Goal: Task Accomplishment & Management: Complete application form

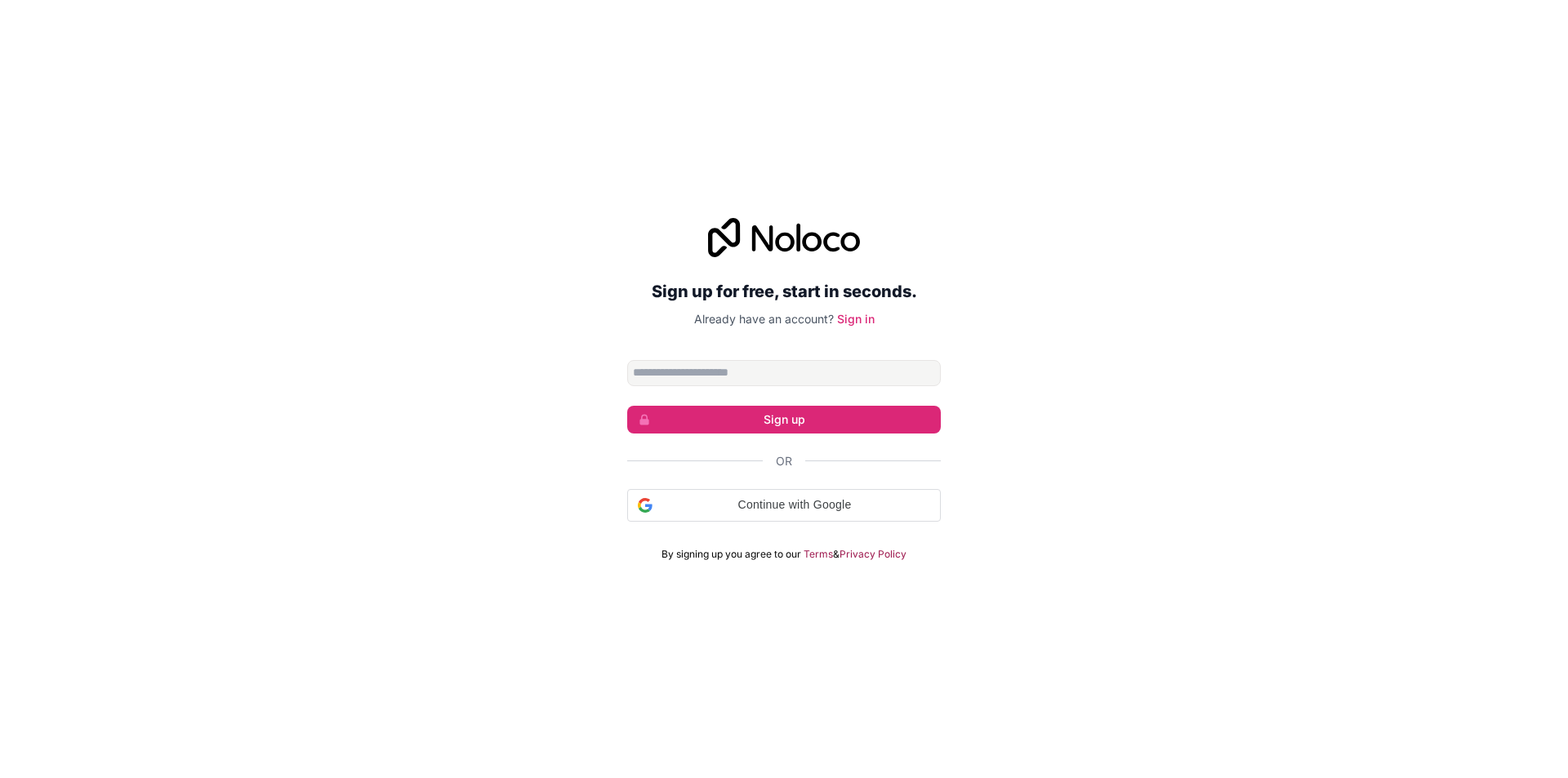
click at [690, 379] on input "Email address" at bounding box center [784, 373] width 314 height 27
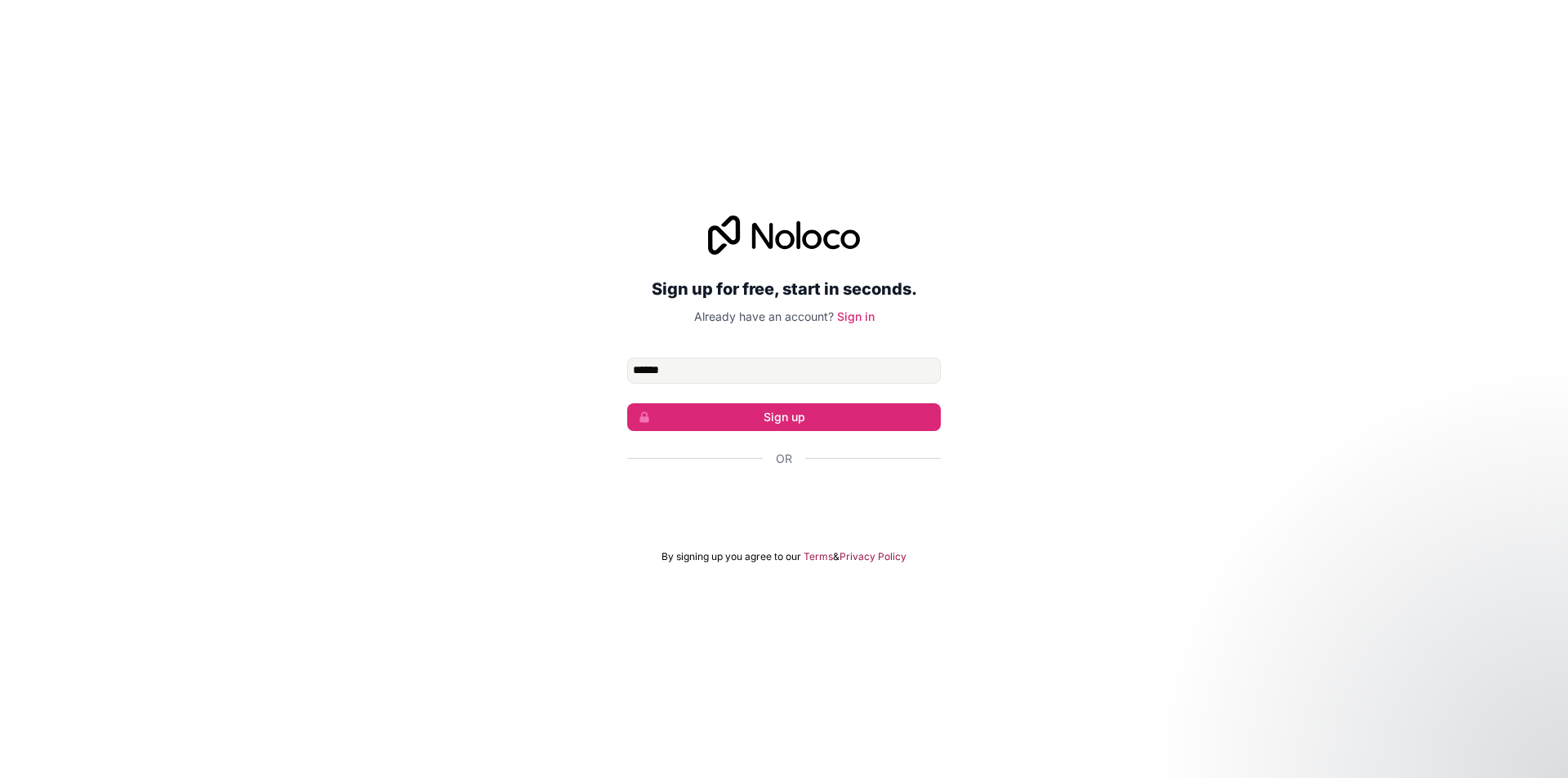
type input "**********"
click at [744, 422] on button "Sign up" at bounding box center [784, 417] width 314 height 27
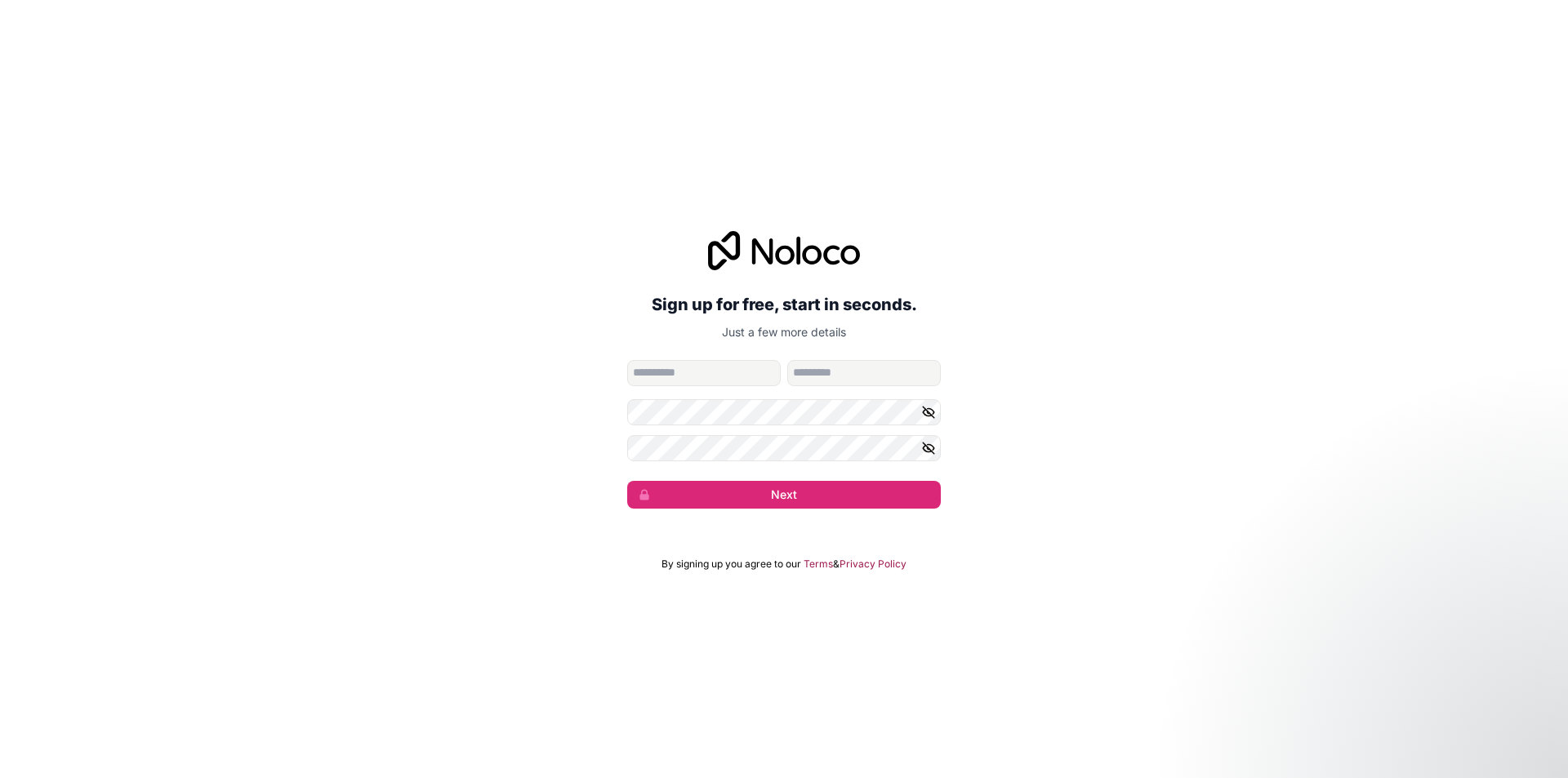
click at [670, 355] on div "**********" at bounding box center [784, 370] width 314 height 278
click at [669, 361] on input "given-name" at bounding box center [704, 373] width 153 height 27
type input "**********"
click at [818, 371] on input "family-name" at bounding box center [864, 373] width 153 height 27
type input "*******"
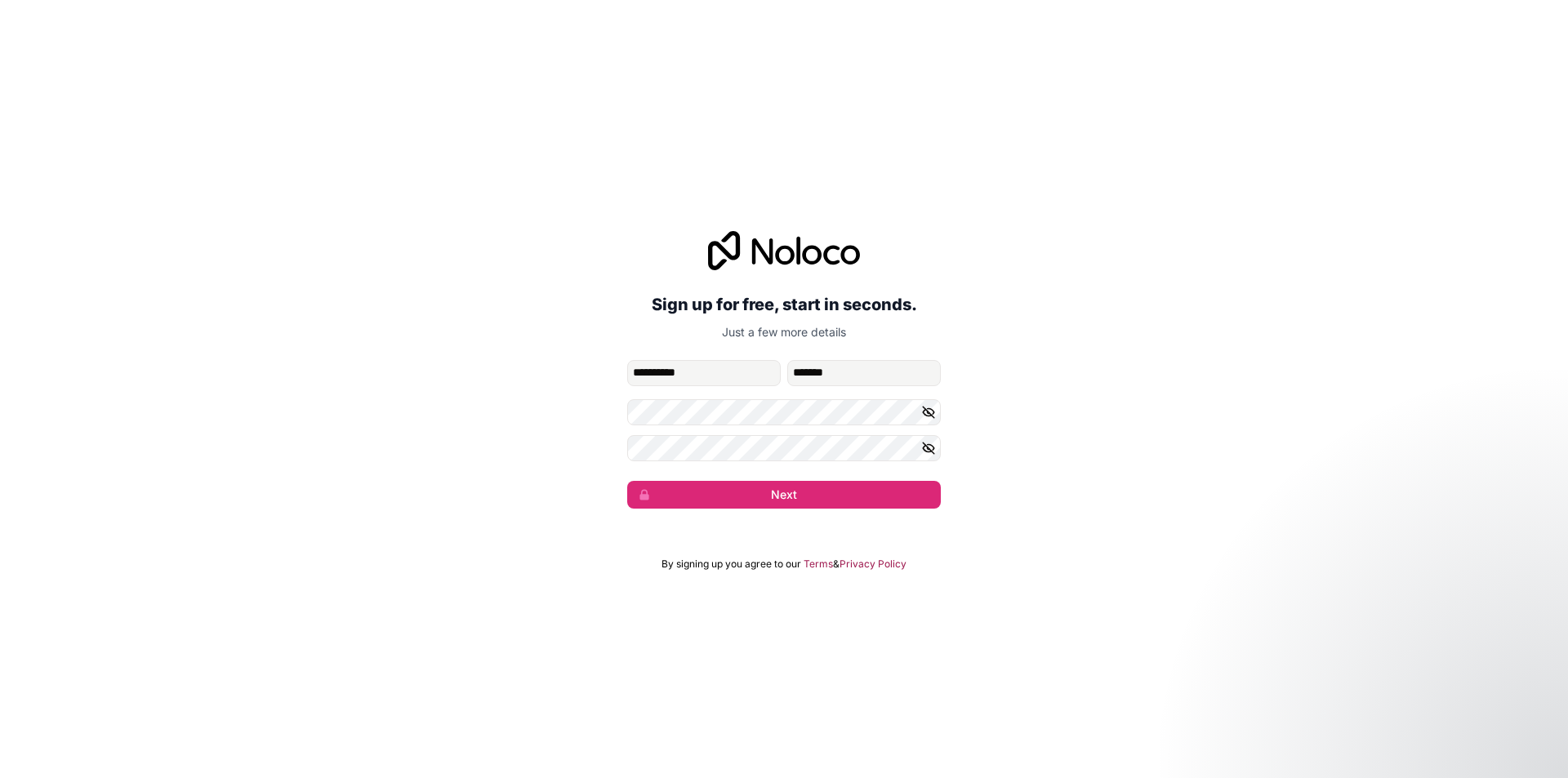
click at [931, 415] on icon "button" at bounding box center [928, 412] width 11 height 11
click at [926, 441] on icon "button" at bounding box center [928, 448] width 15 height 15
click at [686, 495] on button "Next" at bounding box center [784, 495] width 314 height 27
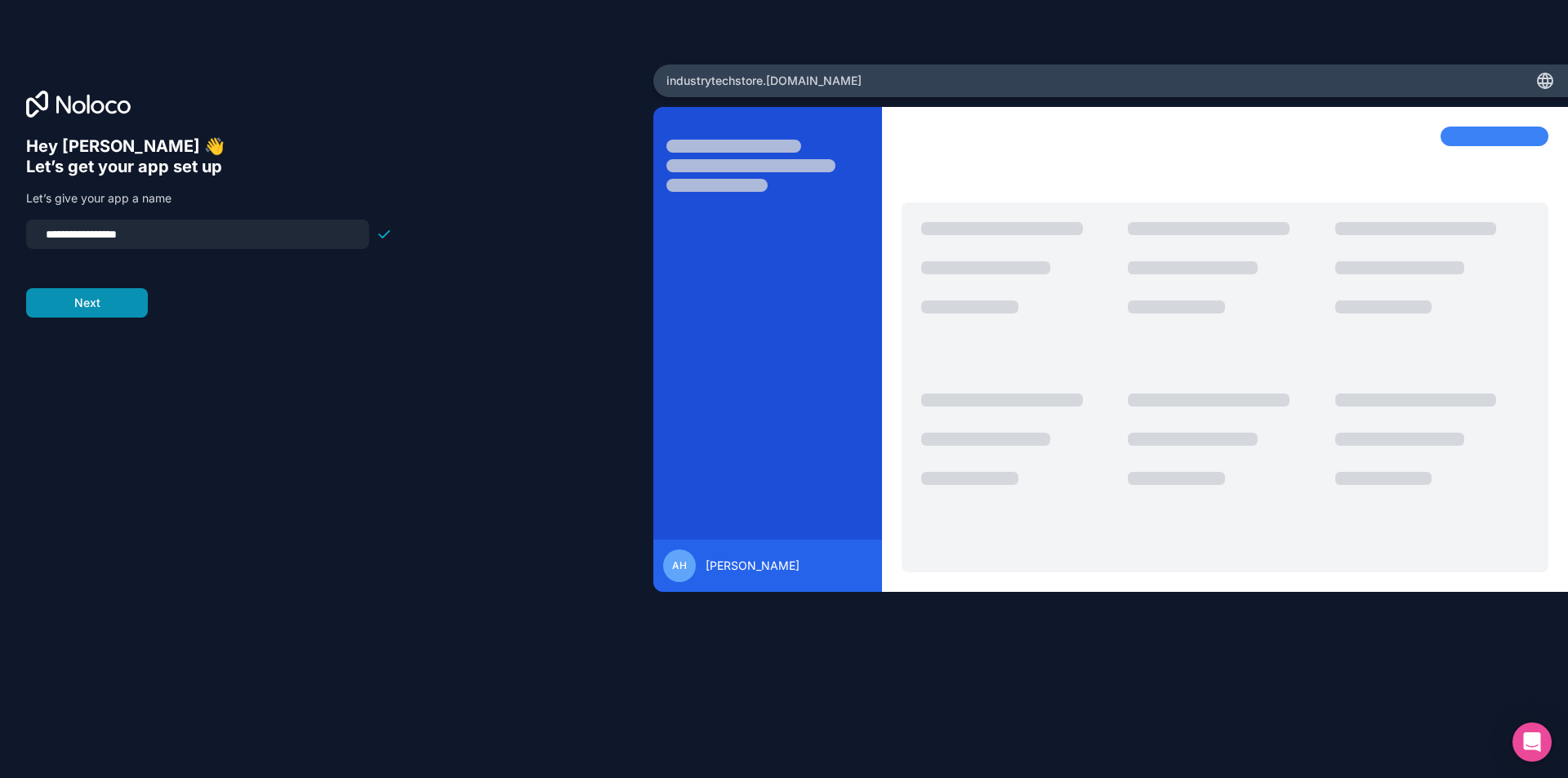
click at [88, 308] on button "Next" at bounding box center [87, 302] width 121 height 29
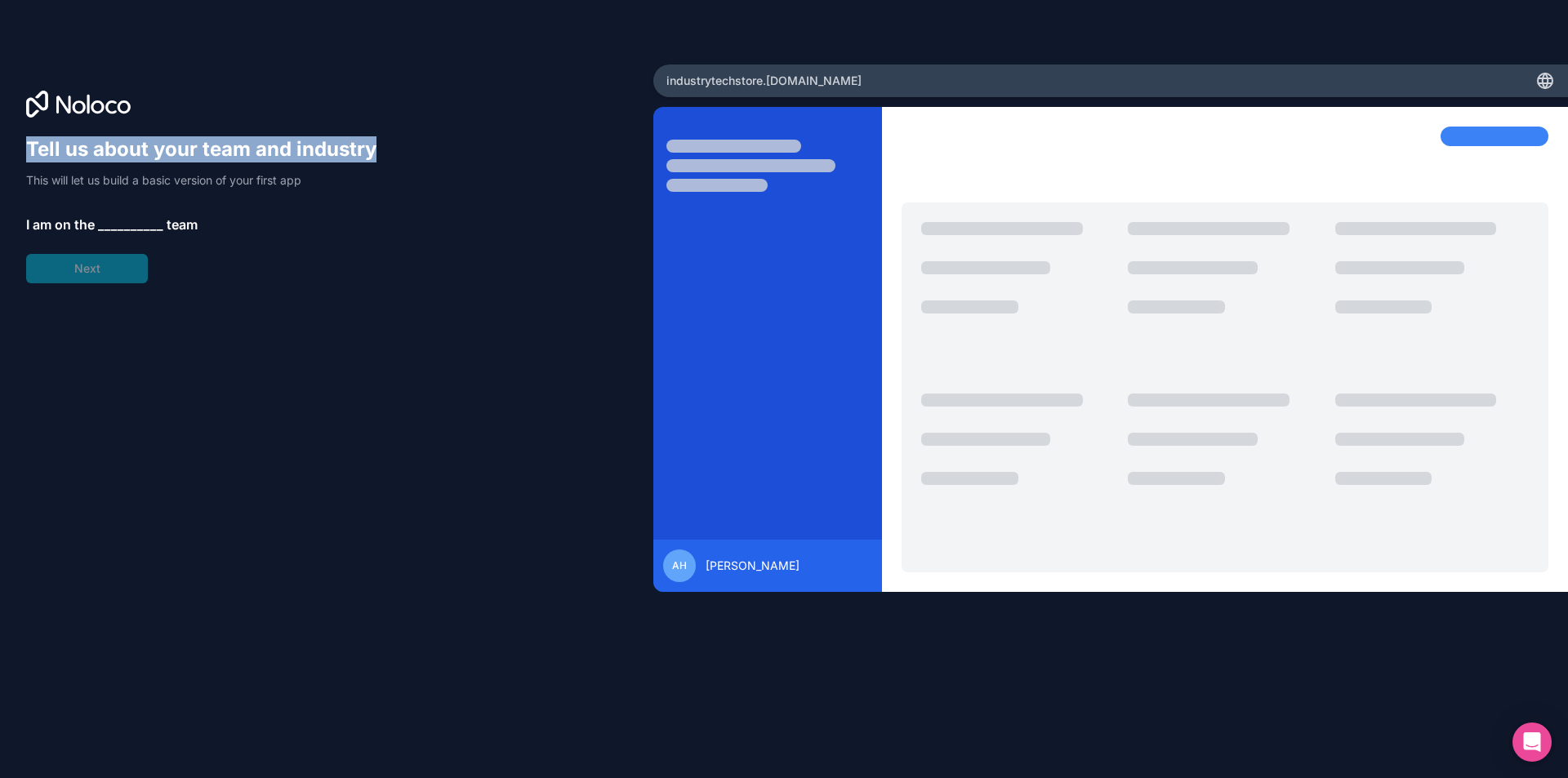
drag, startPoint x: 25, startPoint y: 152, endPoint x: 382, endPoint y: 148, distance: 357.0
click at [382, 148] on div "Tell us about your team and industry This will let us build a basic version of …" at bounding box center [326, 389] width 653 height 648
click at [119, 224] on span "__________" at bounding box center [130, 225] width 65 height 20
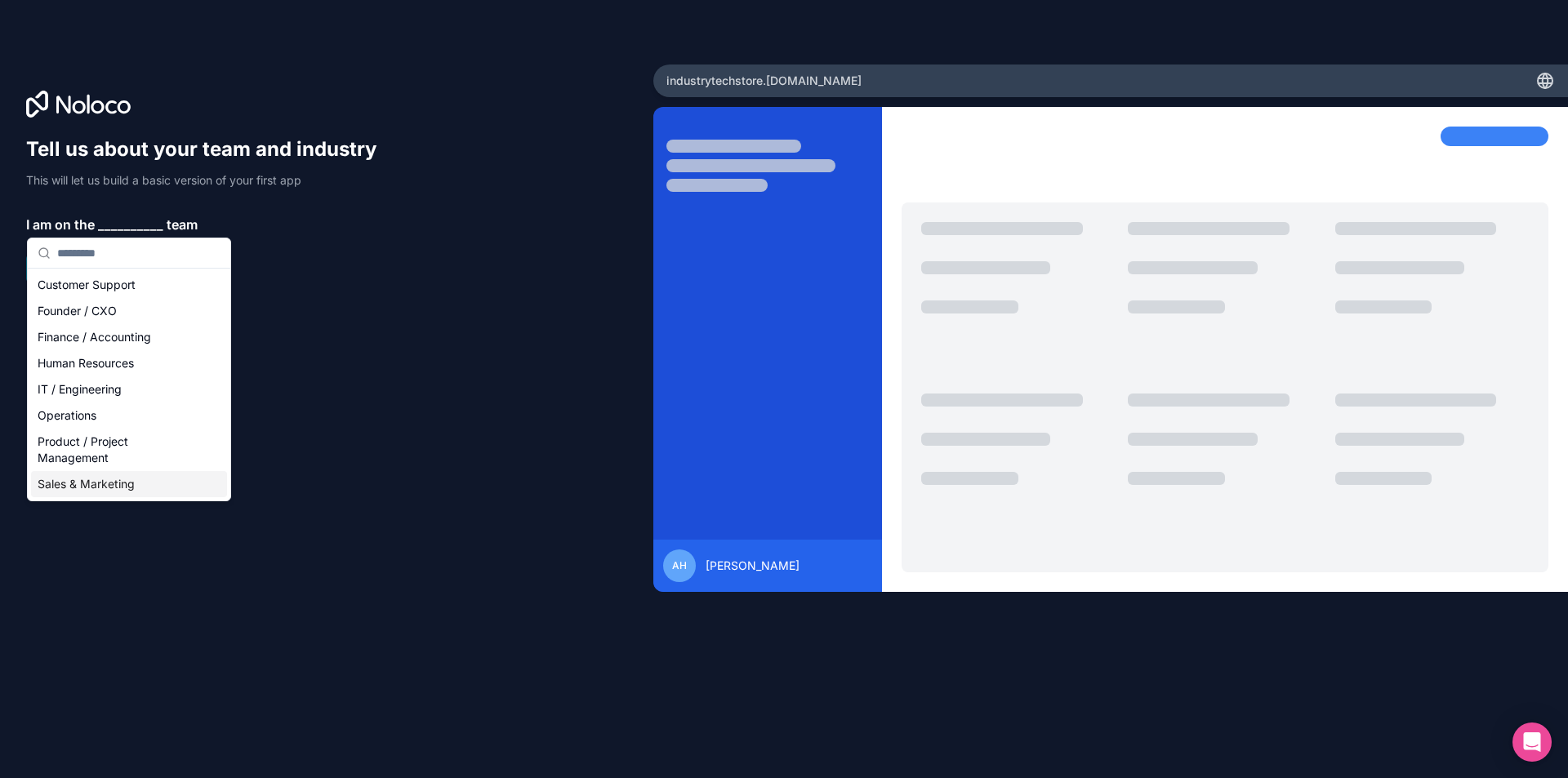
click at [145, 475] on div "Sales & Marketing" at bounding box center [129, 484] width 196 height 27
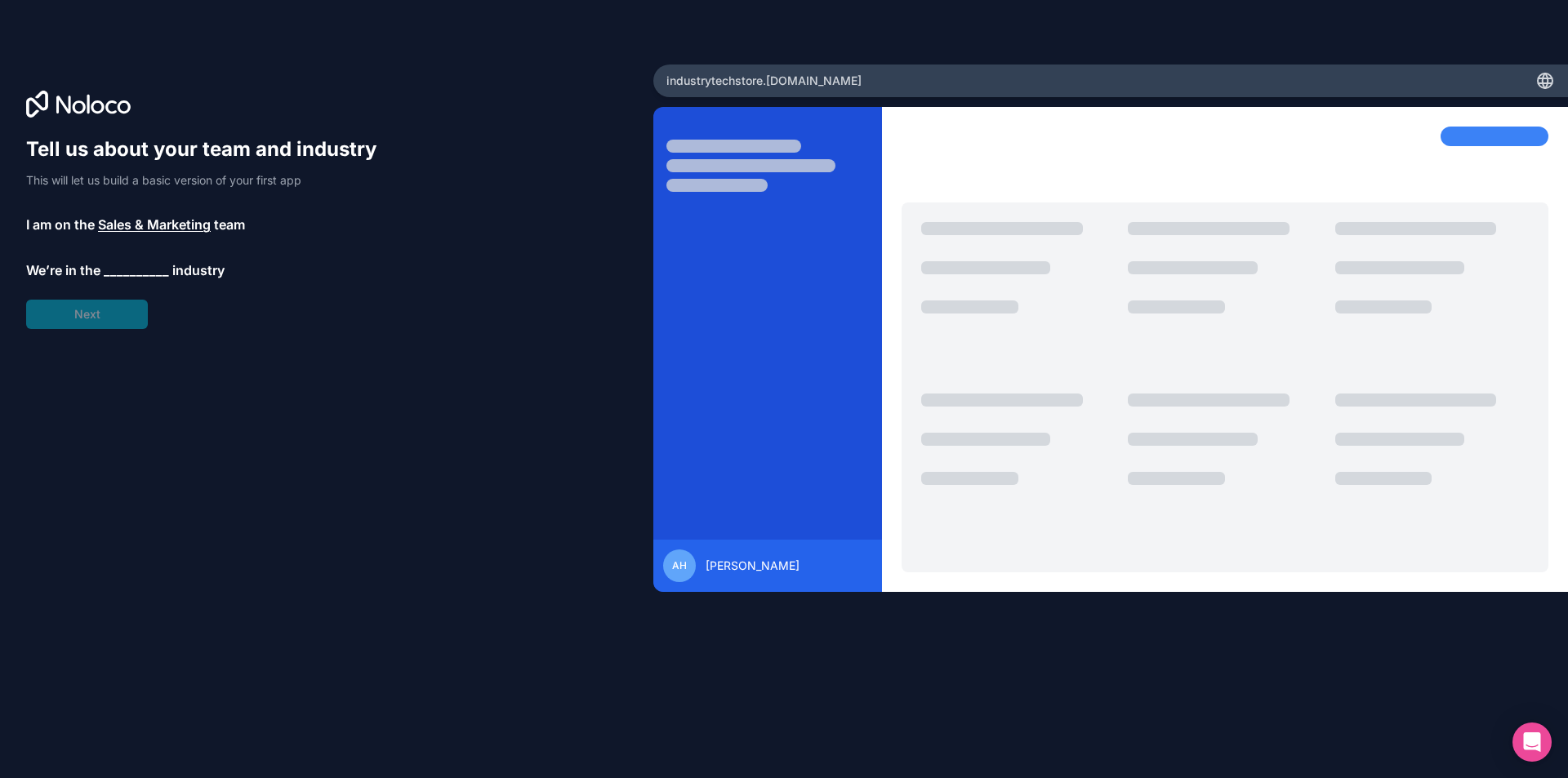
click at [130, 268] on span "__________" at bounding box center [135, 270] width 65 height 20
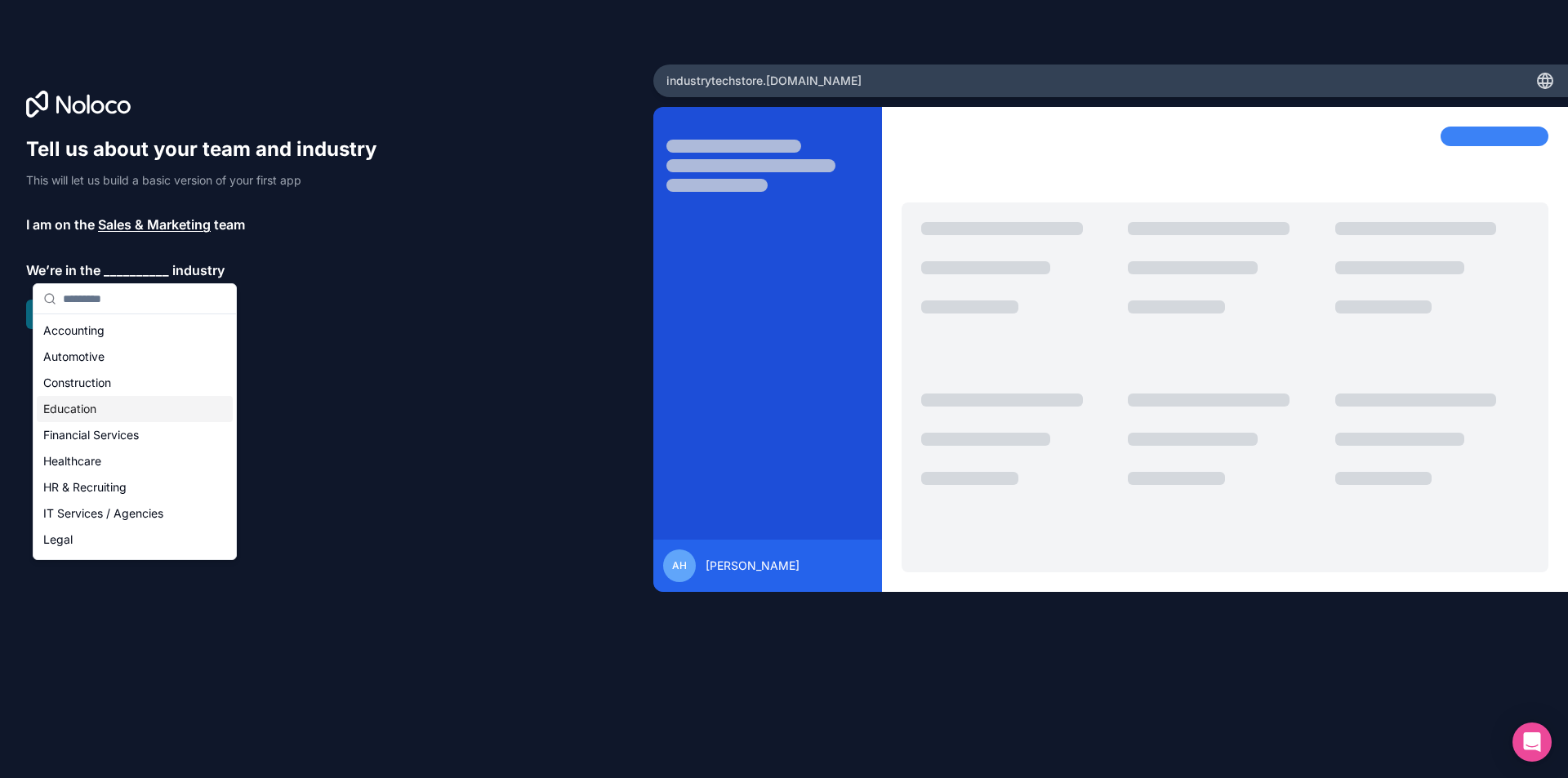
scroll to position [336, 0]
click at [109, 535] on div "Others" at bounding box center [135, 543] width 196 height 27
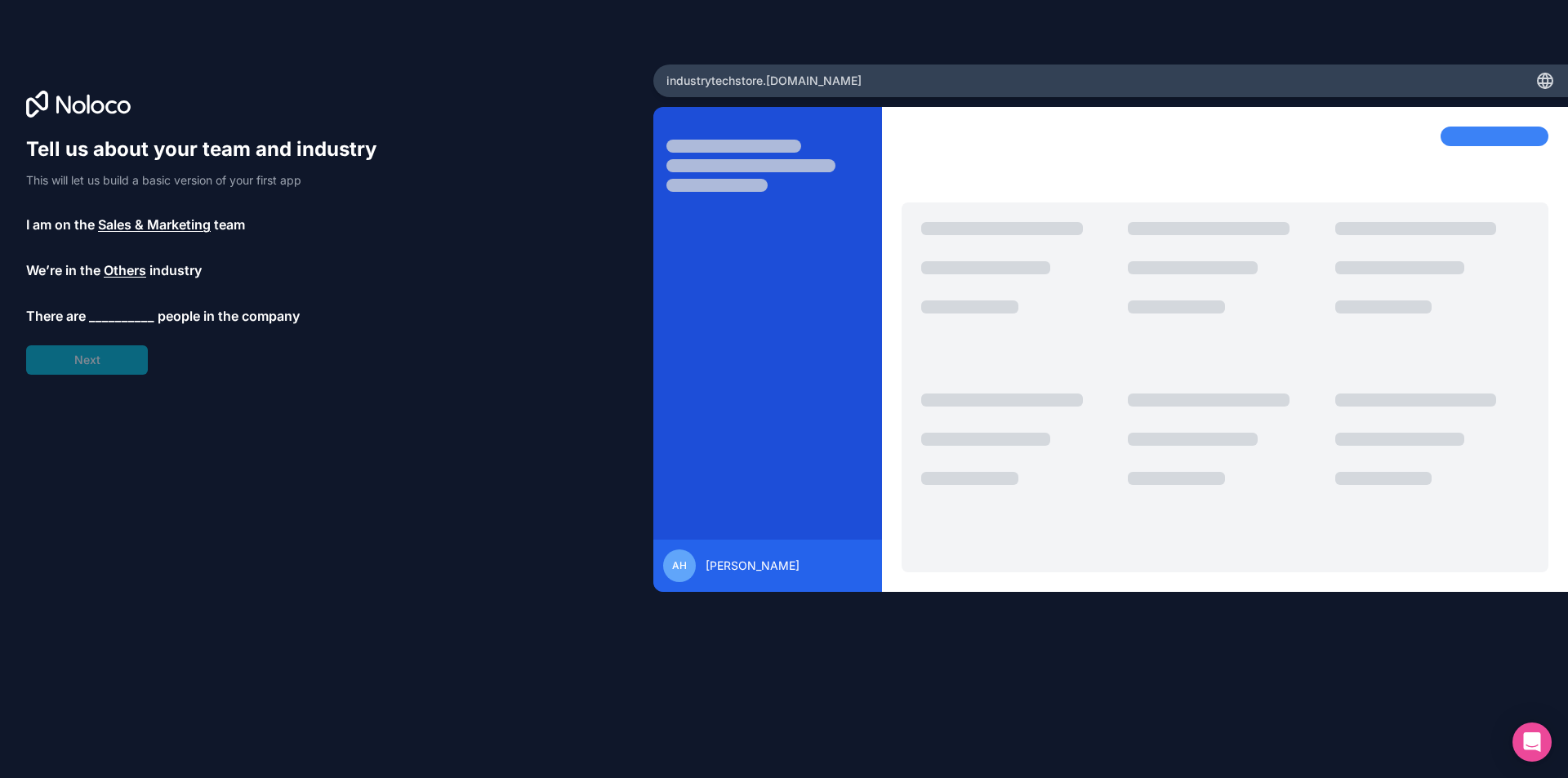
click at [121, 312] on span "__________" at bounding box center [121, 316] width 65 height 20
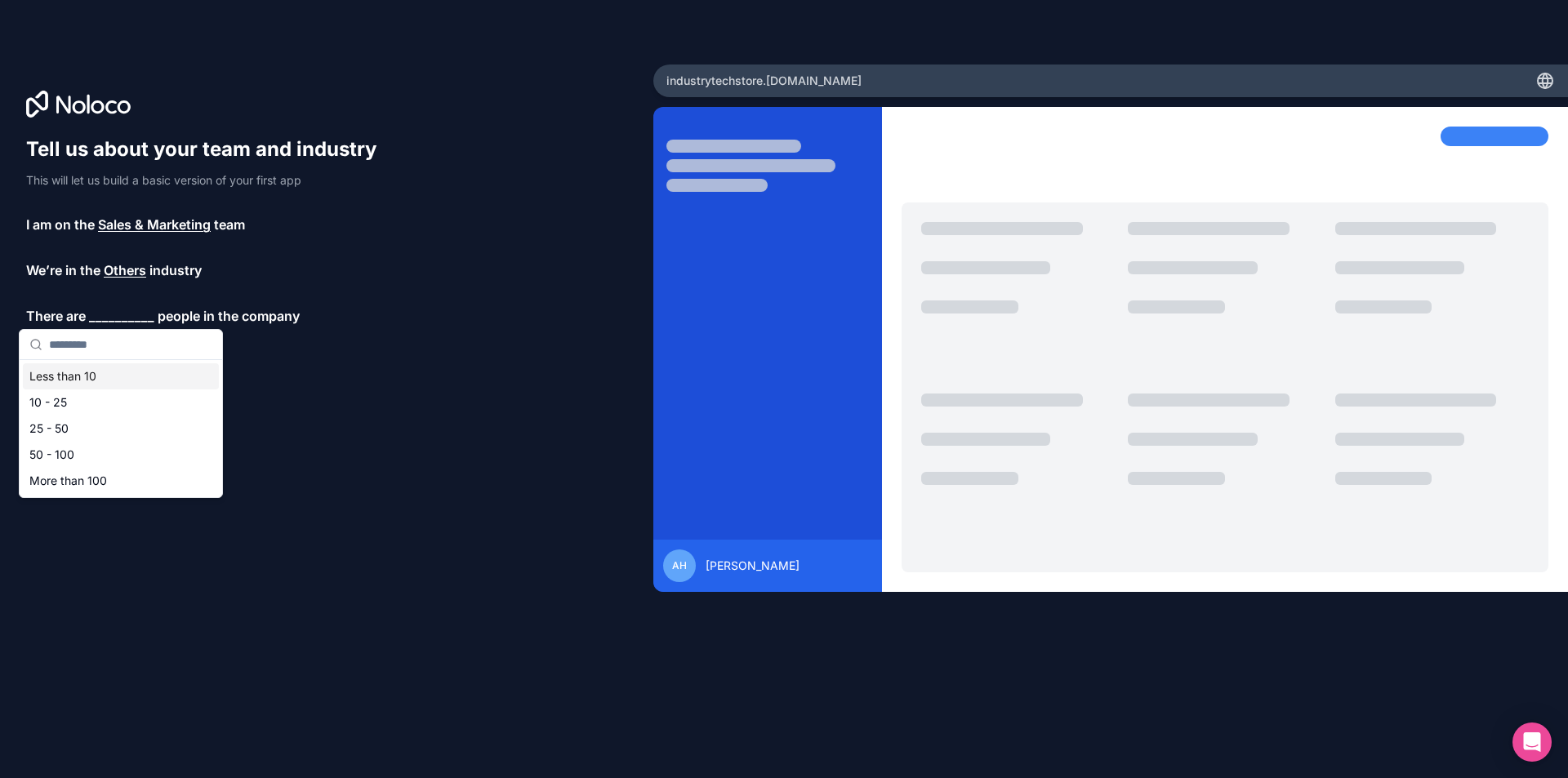
click at [91, 381] on div "Less than 10" at bounding box center [120, 377] width 196 height 27
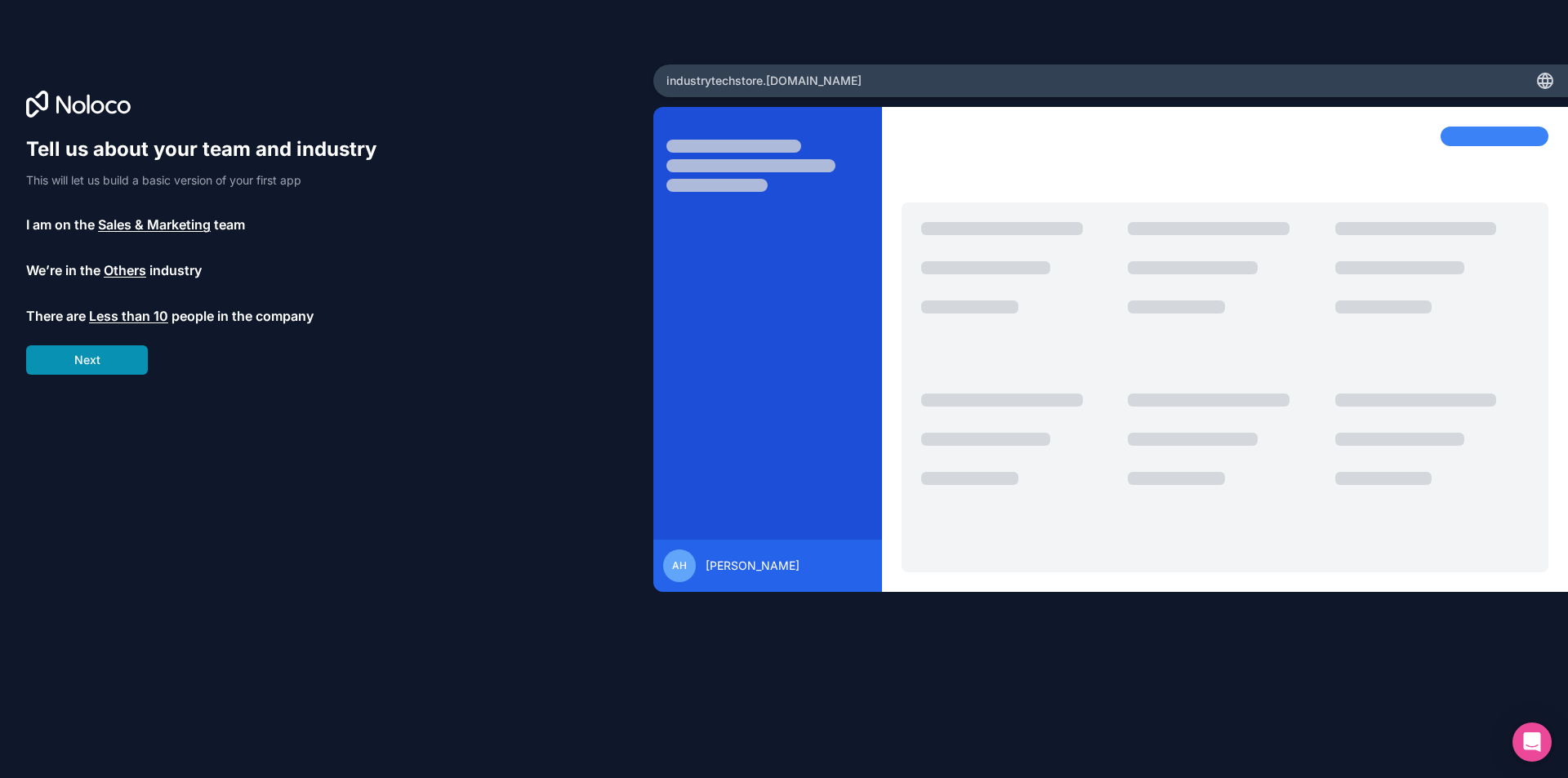
click at [86, 364] on button "Next" at bounding box center [87, 360] width 121 height 29
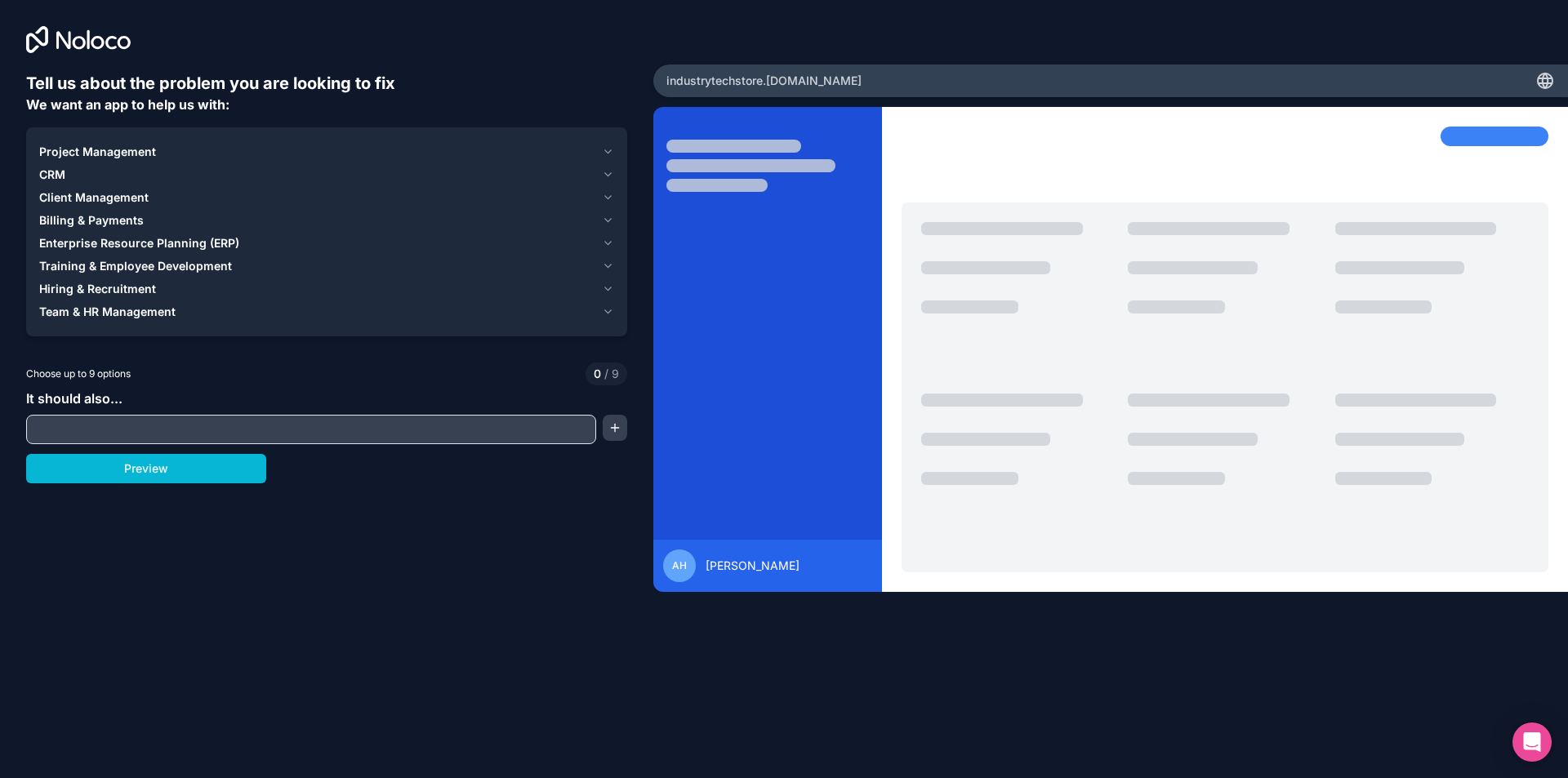
click at [62, 424] on input "text" at bounding box center [311, 429] width 562 height 23
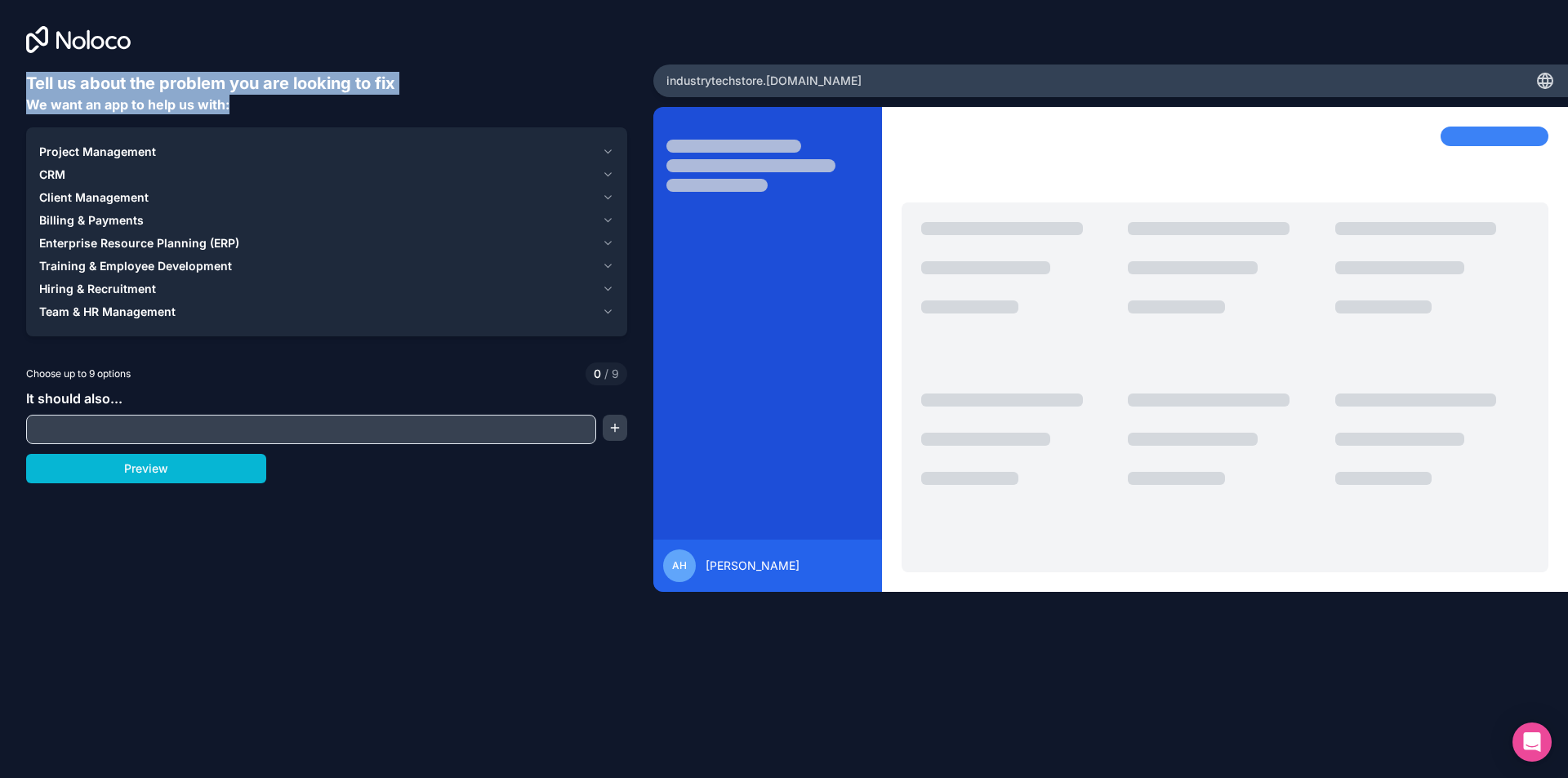
drag, startPoint x: 30, startPoint y: 84, endPoint x: 242, endPoint y: 101, distance: 212.7
click at [240, 100] on div "Tell us about the problem you are looking to fix We want an app to help us with:" at bounding box center [327, 93] width 601 height 43
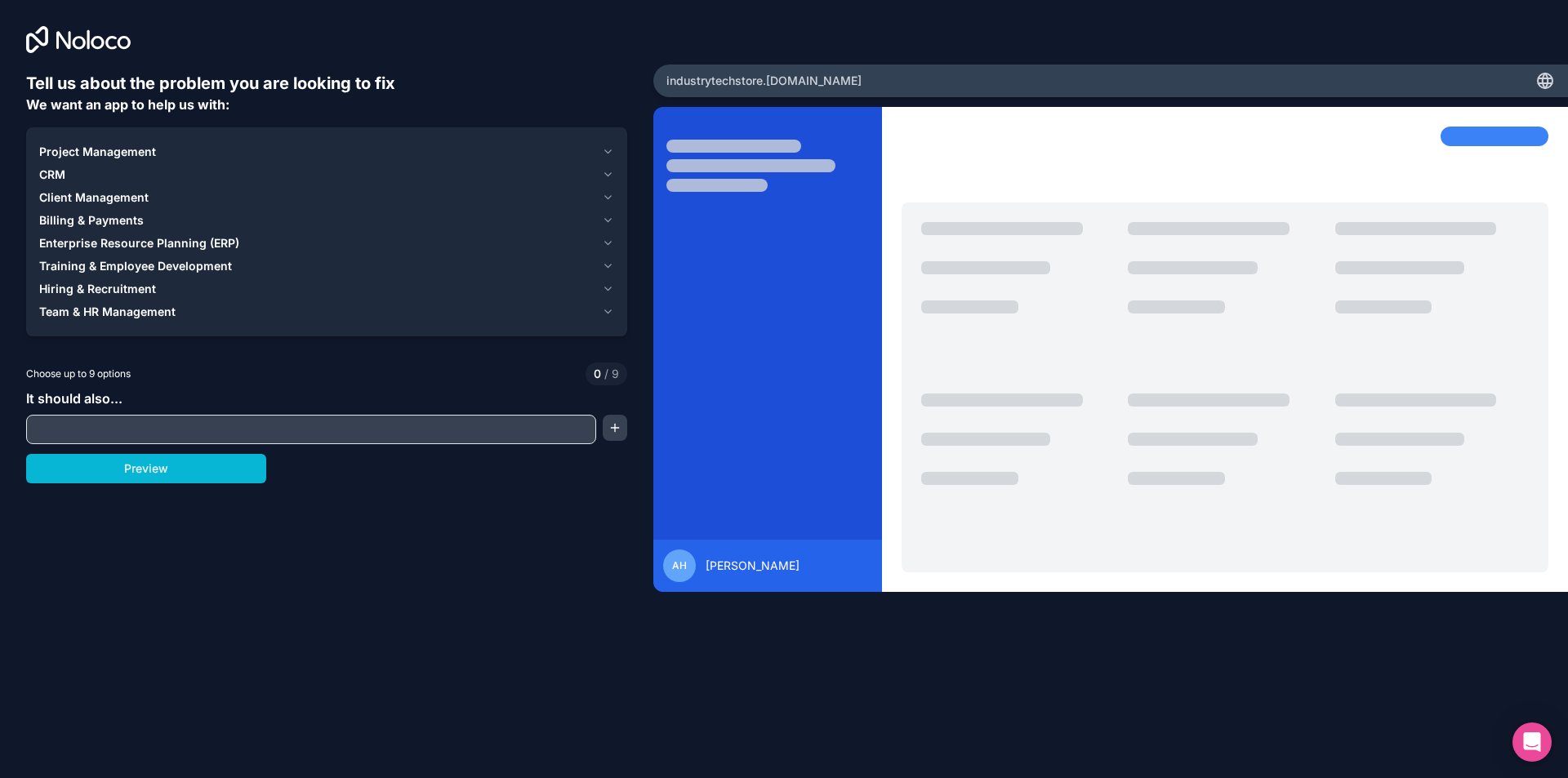
click at [614, 149] on div "Project Management CRM Client Management Billing & Payments Enterprise Resource…" at bounding box center [327, 231] width 601 height 209
click at [608, 150] on icon "button" at bounding box center [607, 152] width 12 height 13
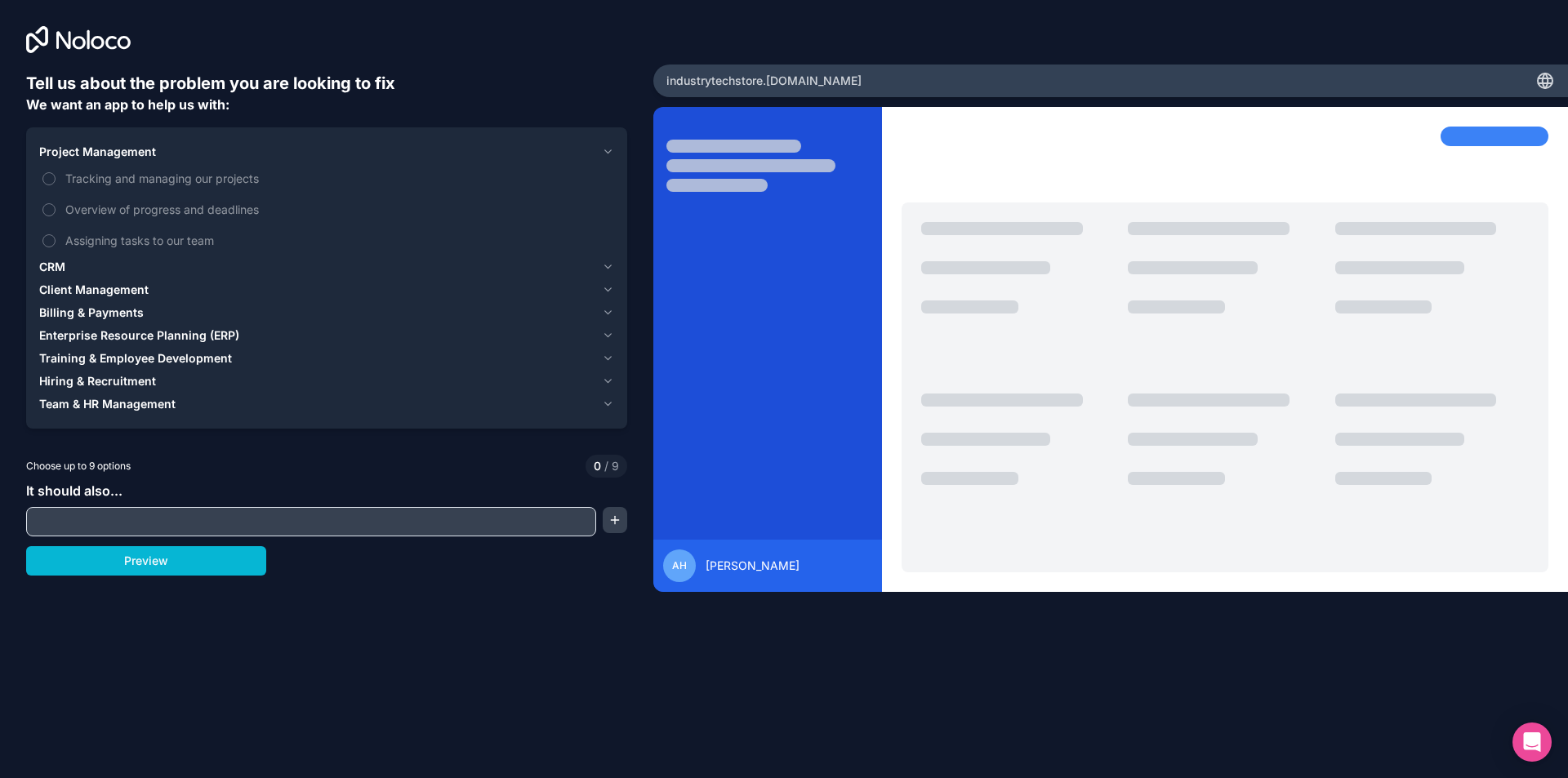
click at [608, 150] on icon "button" at bounding box center [607, 152] width 12 height 13
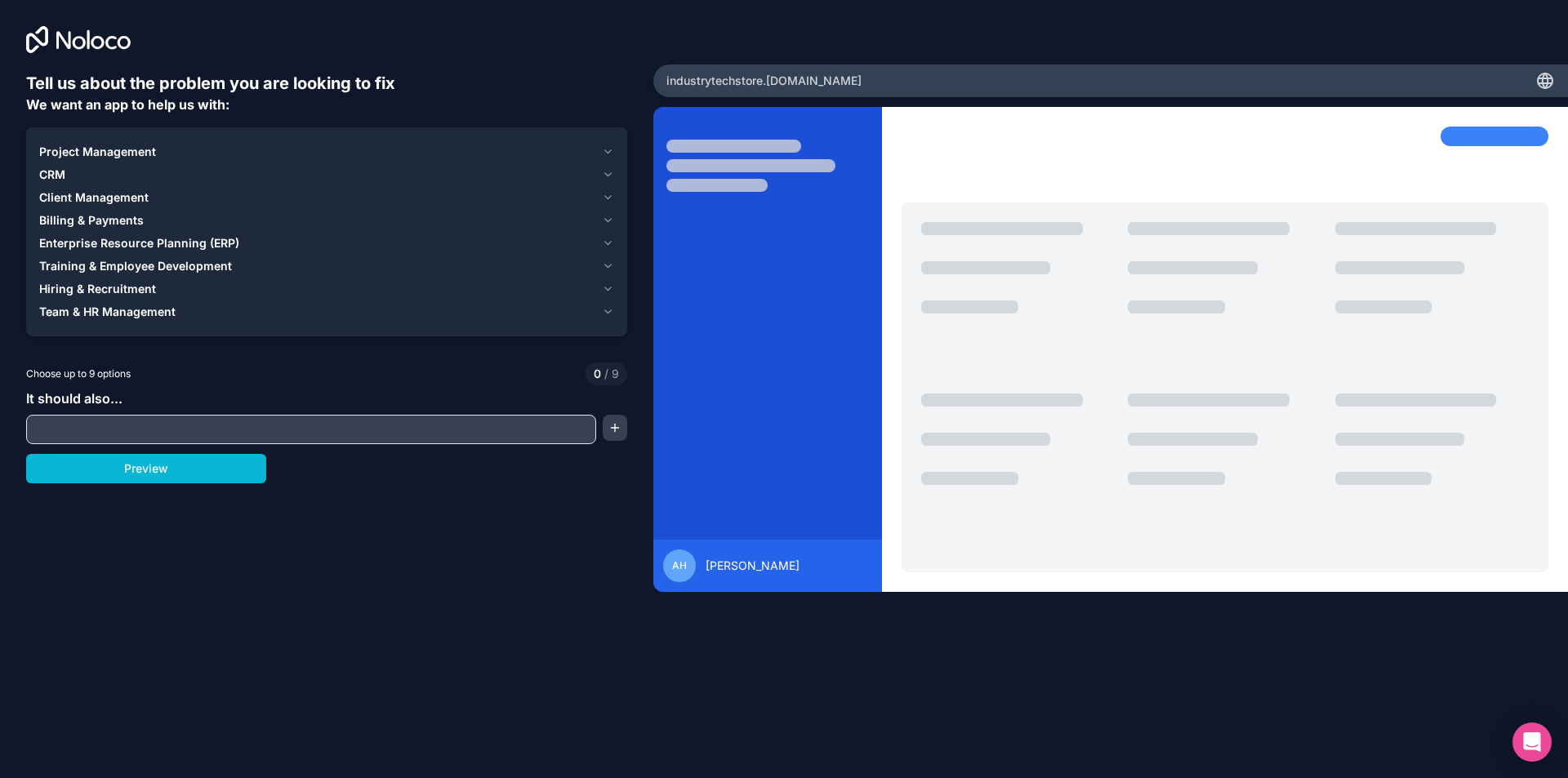
click at [609, 176] on icon "button" at bounding box center [607, 175] width 12 height 13
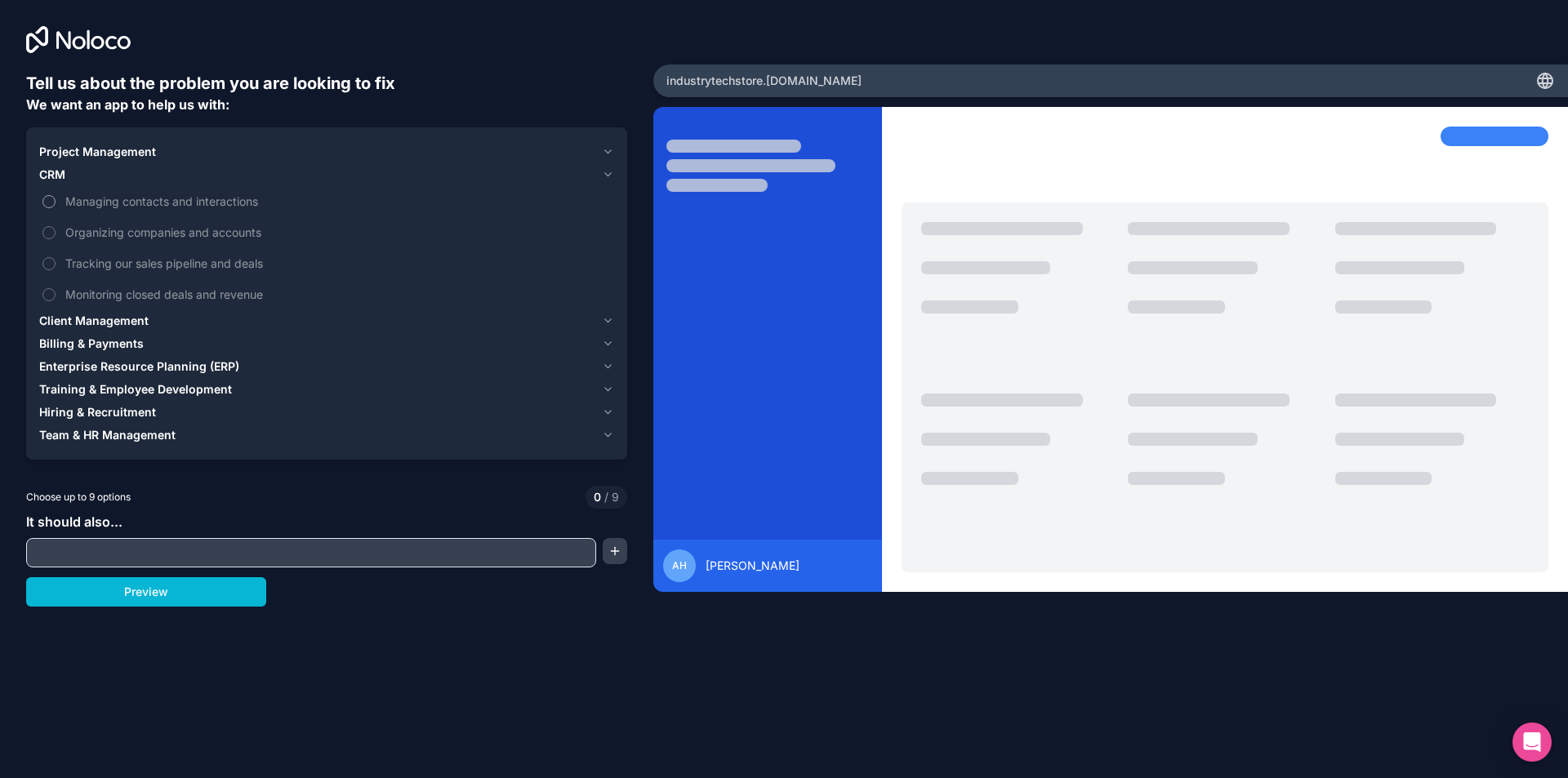
click at [53, 199] on button "Managing contacts and interactions" at bounding box center [49, 202] width 13 height 13
click at [49, 263] on button "Tracking our sales pipeline and deals" at bounding box center [49, 263] width 13 height 13
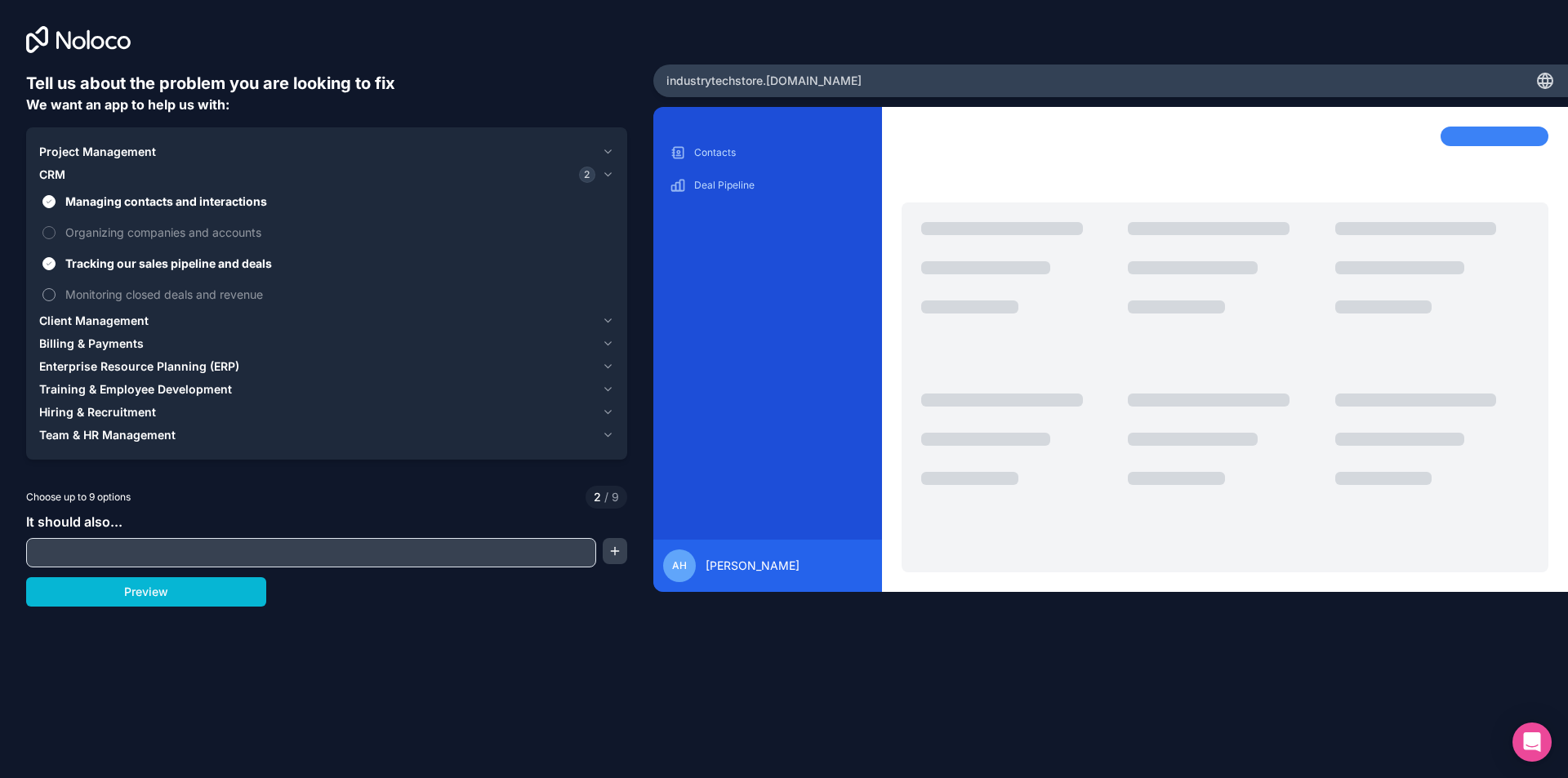
click at [56, 292] on label "Monitoring closed deals and revenue" at bounding box center [326, 295] width 575 height 30
click at [56, 292] on button "Monitoring closed deals and revenue" at bounding box center [49, 295] width 13 height 13
click at [604, 317] on icon "button" at bounding box center [607, 321] width 12 height 13
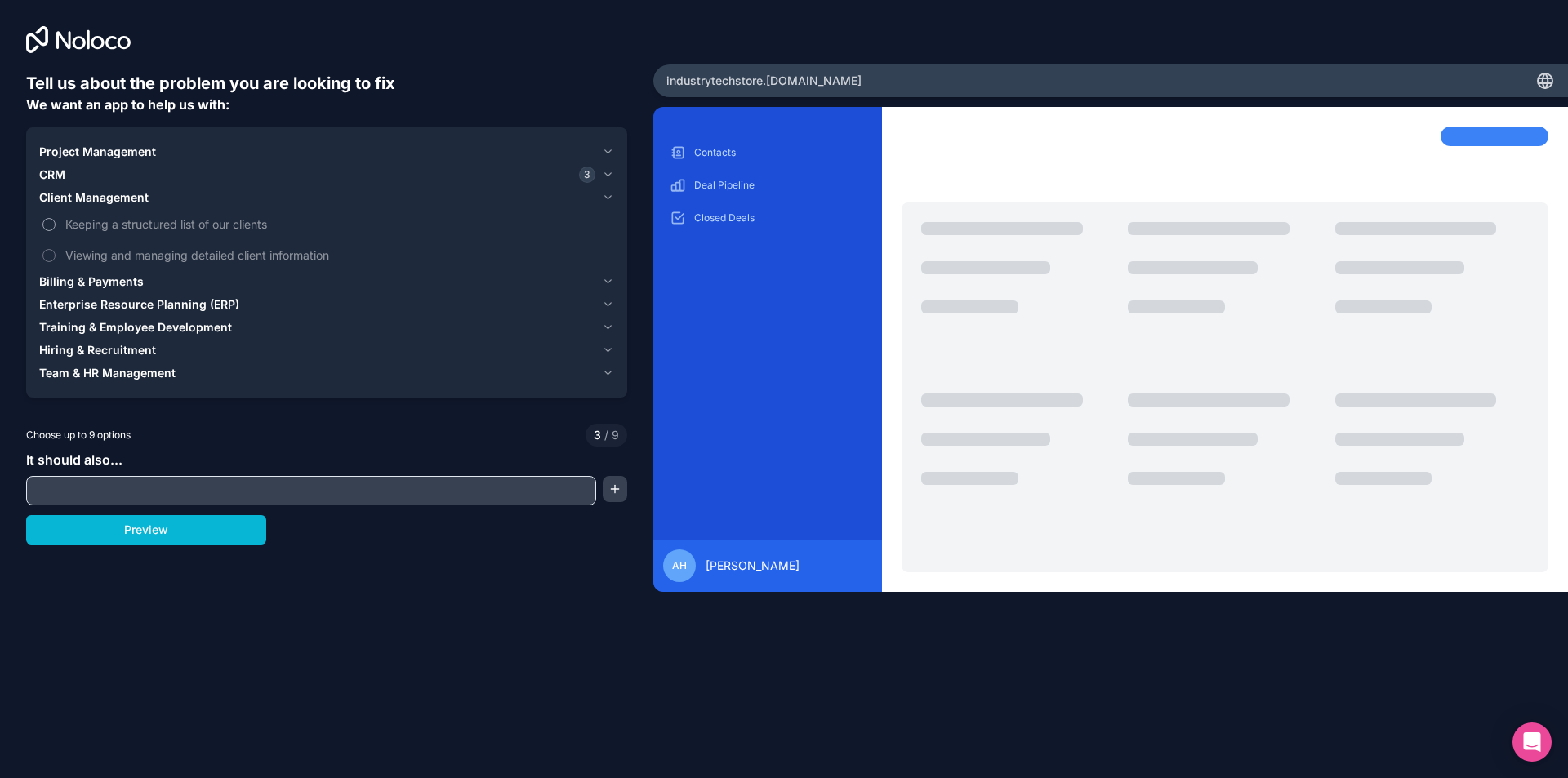
click at [56, 229] on label "Keeping a structured list of our clients" at bounding box center [326, 225] width 575 height 30
click at [56, 229] on button "Keeping a structured list of our clients" at bounding box center [49, 225] width 13 height 13
click at [609, 282] on icon "button" at bounding box center [607, 281] width 7 height 3
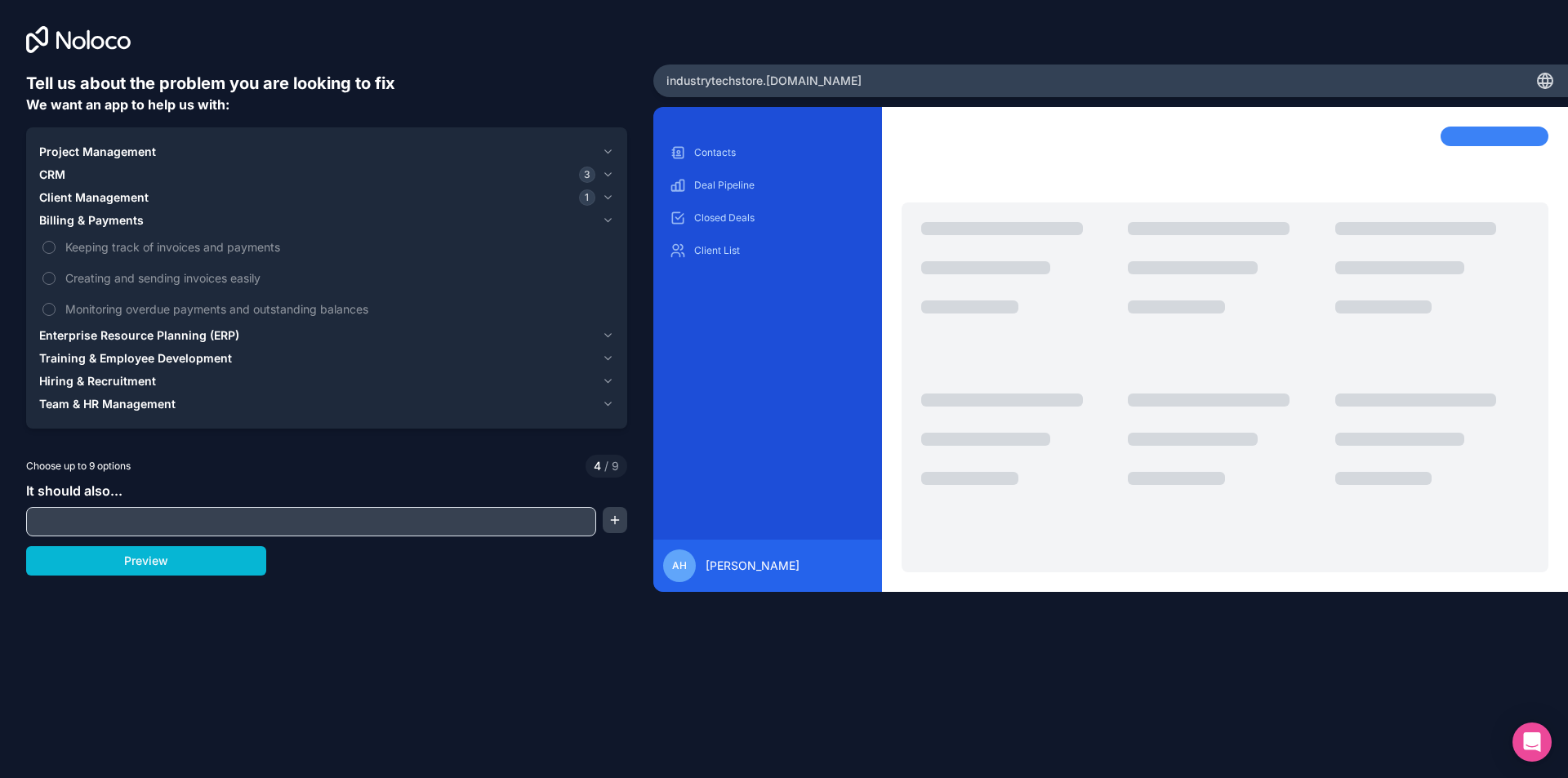
click at [608, 224] on icon "button" at bounding box center [607, 221] width 12 height 13
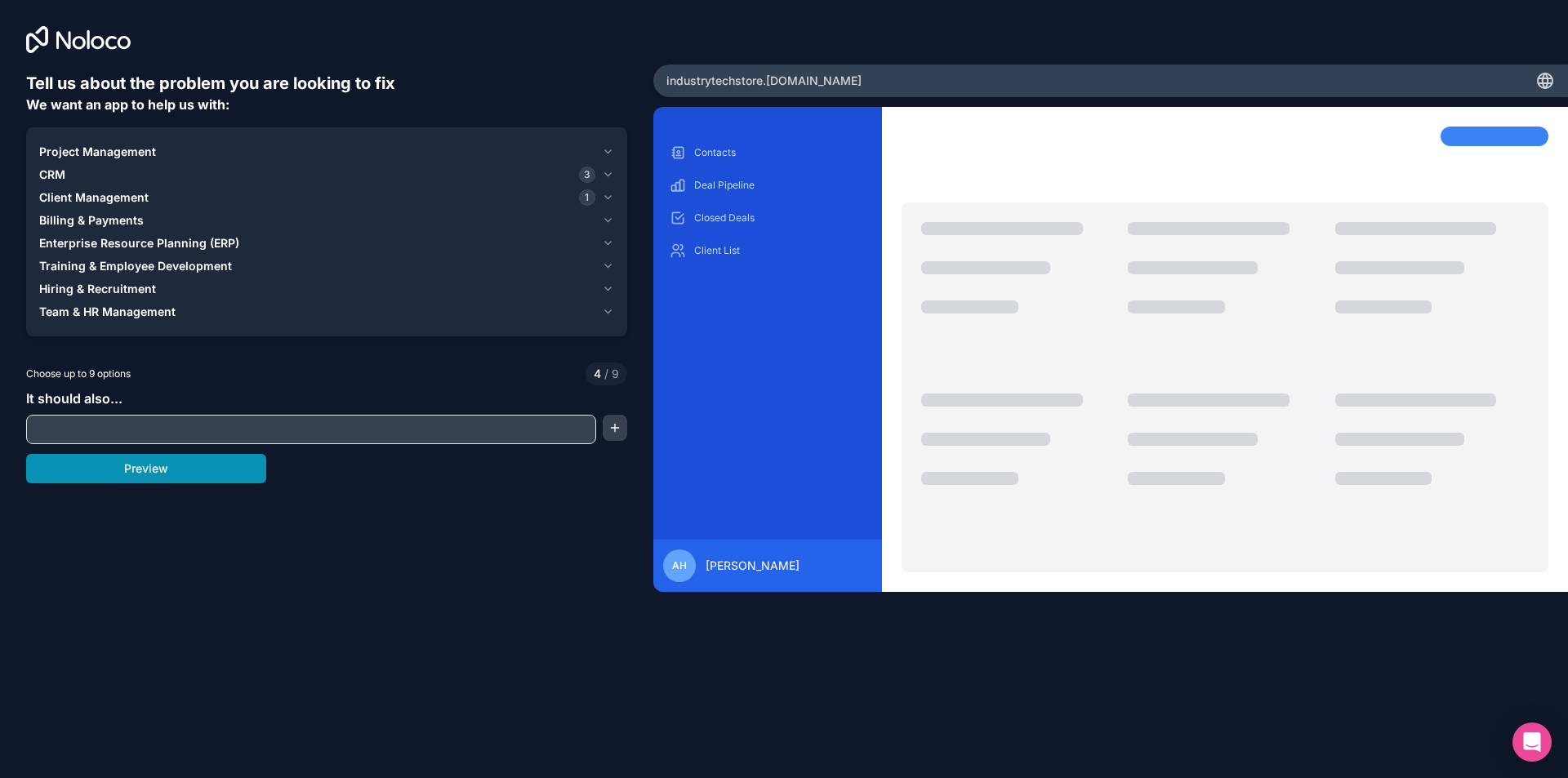
click at [156, 471] on button "Preview" at bounding box center [146, 468] width 240 height 29
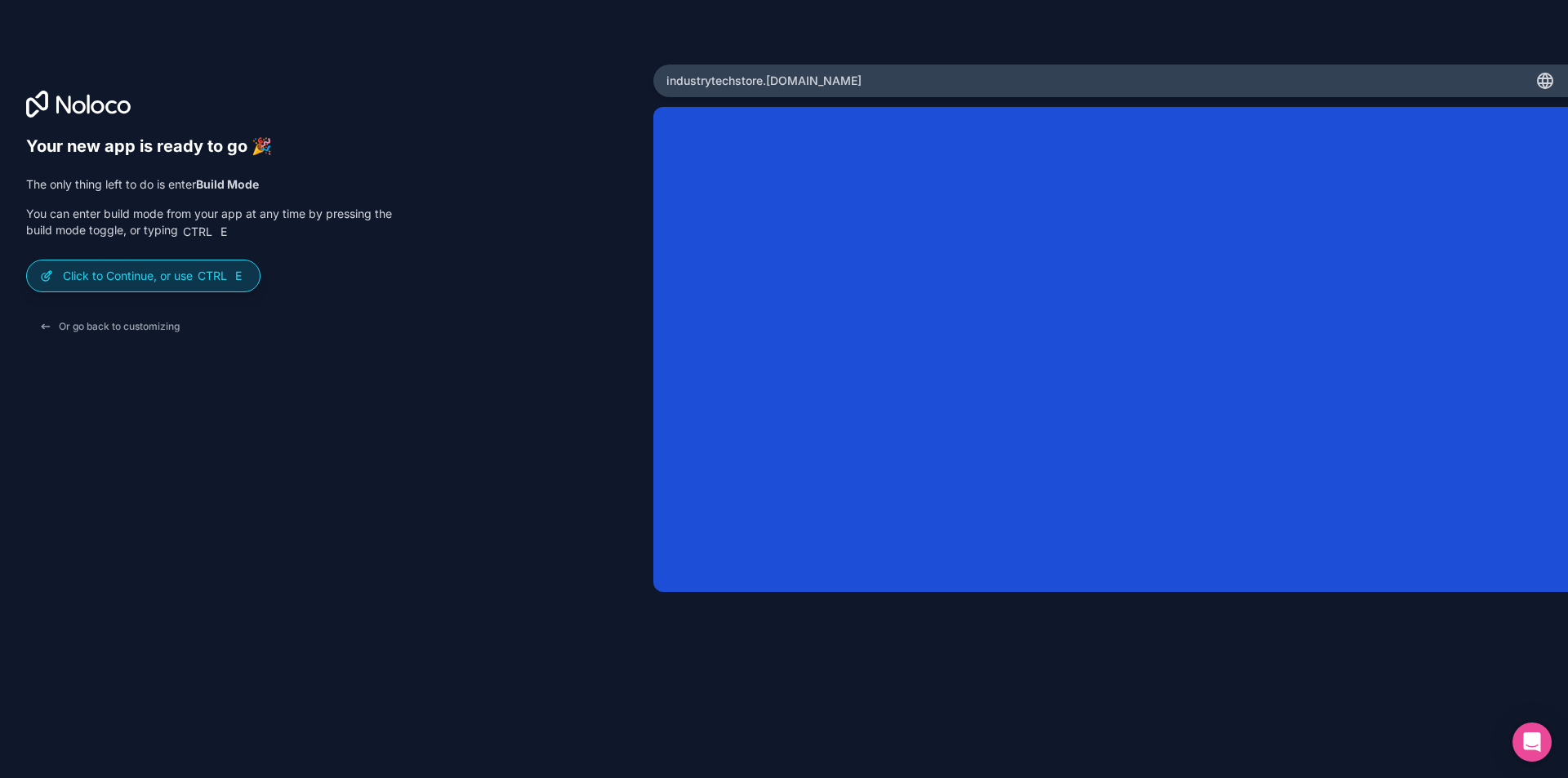
click at [217, 275] on span "Ctrl" at bounding box center [212, 277] width 32 height 15
